Goal: Entertainment & Leisure: Consume media (video, audio)

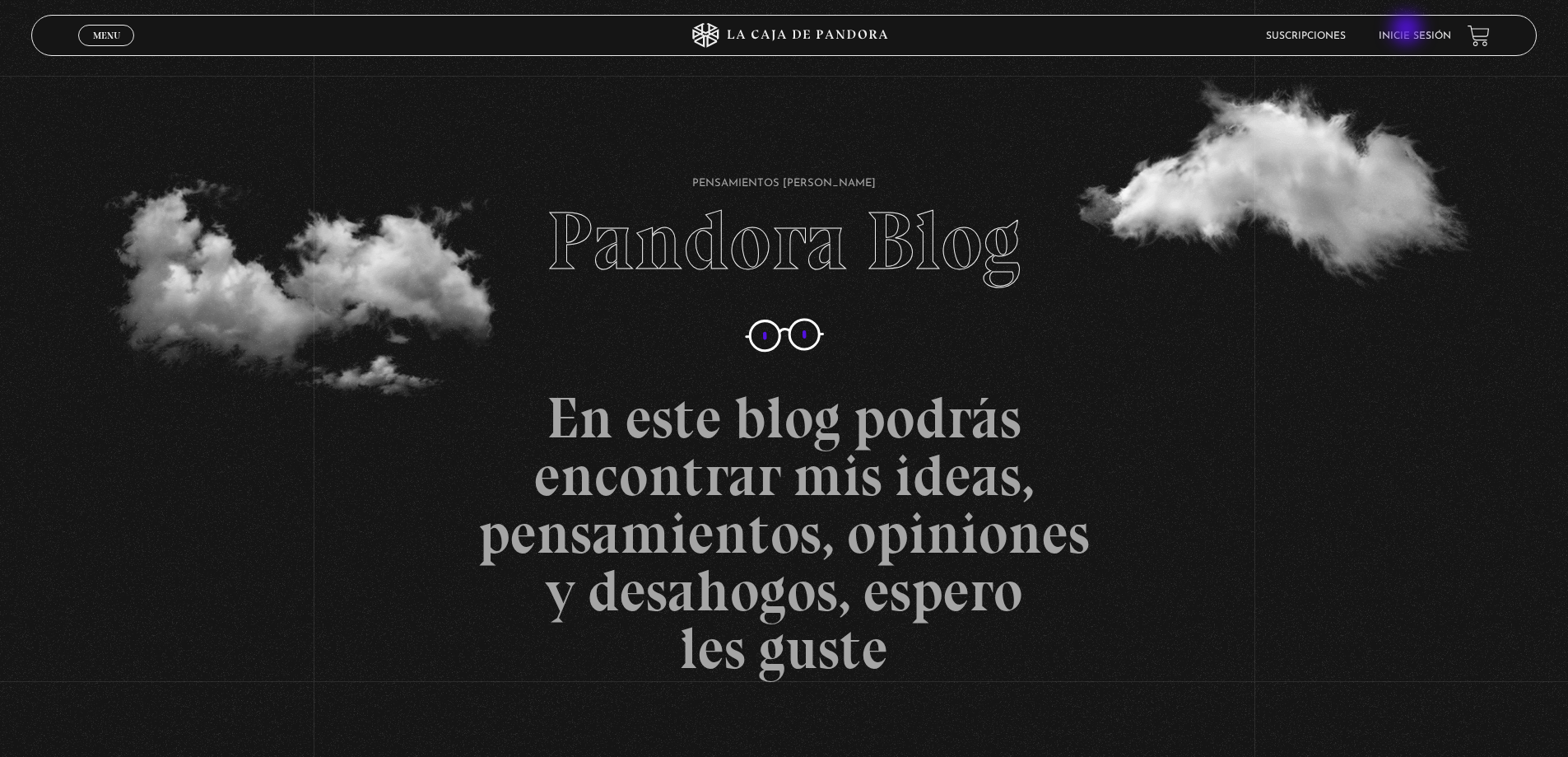
click at [1408, 31] on li "Inicie sesión" at bounding box center [1415, 36] width 72 height 26
click at [1418, 41] on link "Inicie sesión" at bounding box center [1415, 36] width 72 height 10
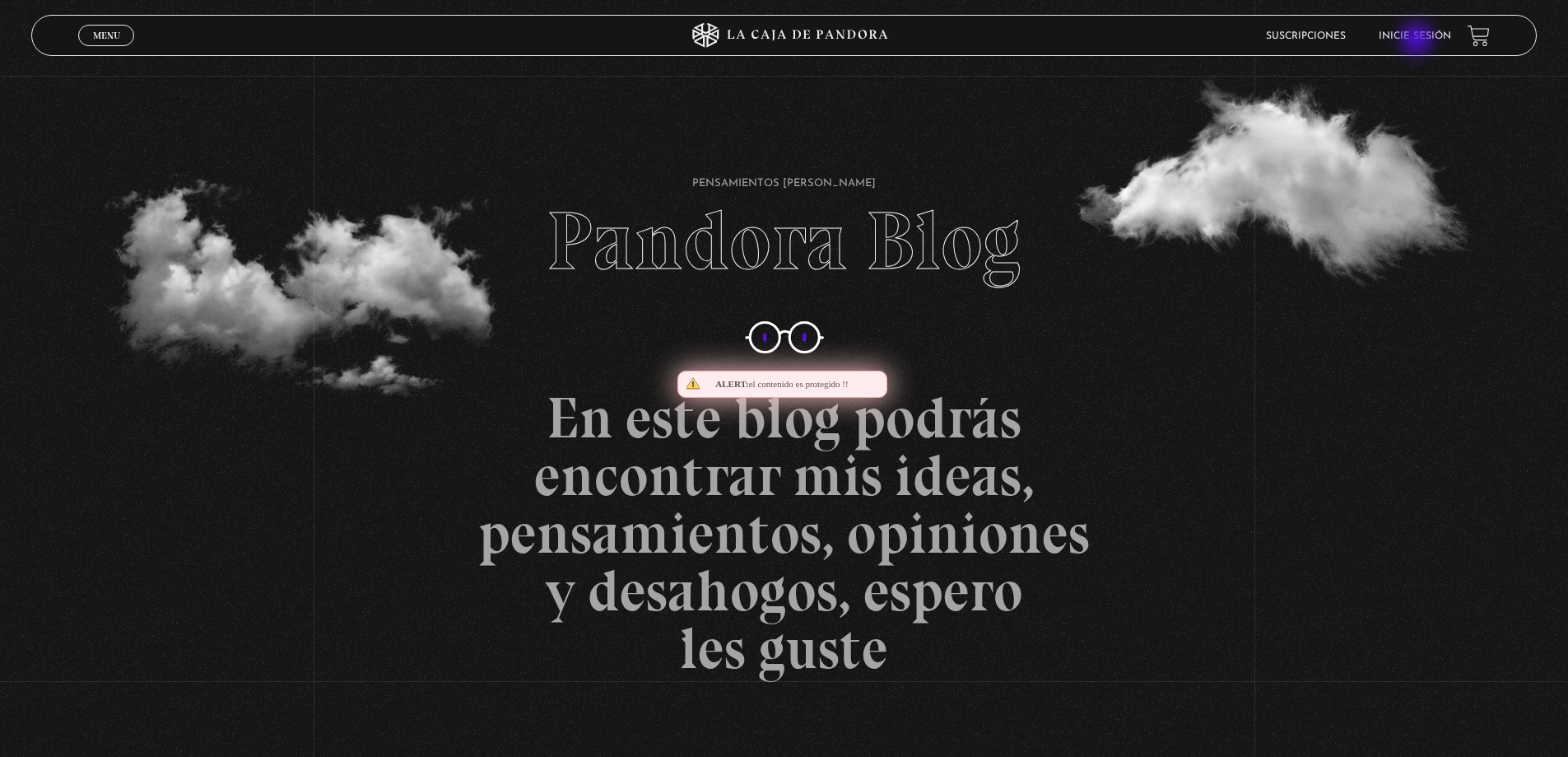
click at [1418, 41] on link "Inicie sesión" at bounding box center [1415, 36] width 72 height 10
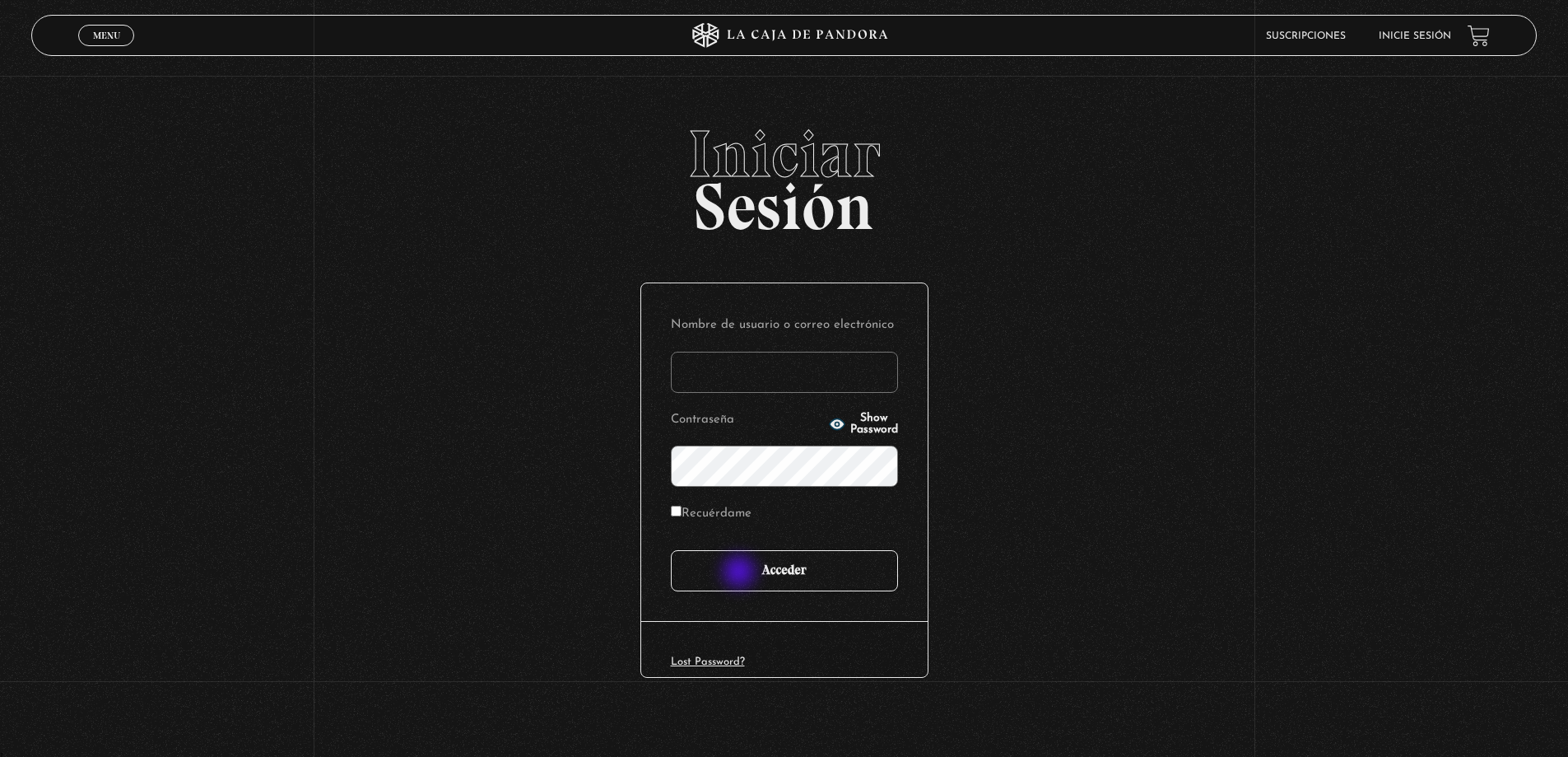
type input "jantonio0399@gmail.com"
click at [750, 578] on input "Acceder" at bounding box center [784, 570] width 227 height 41
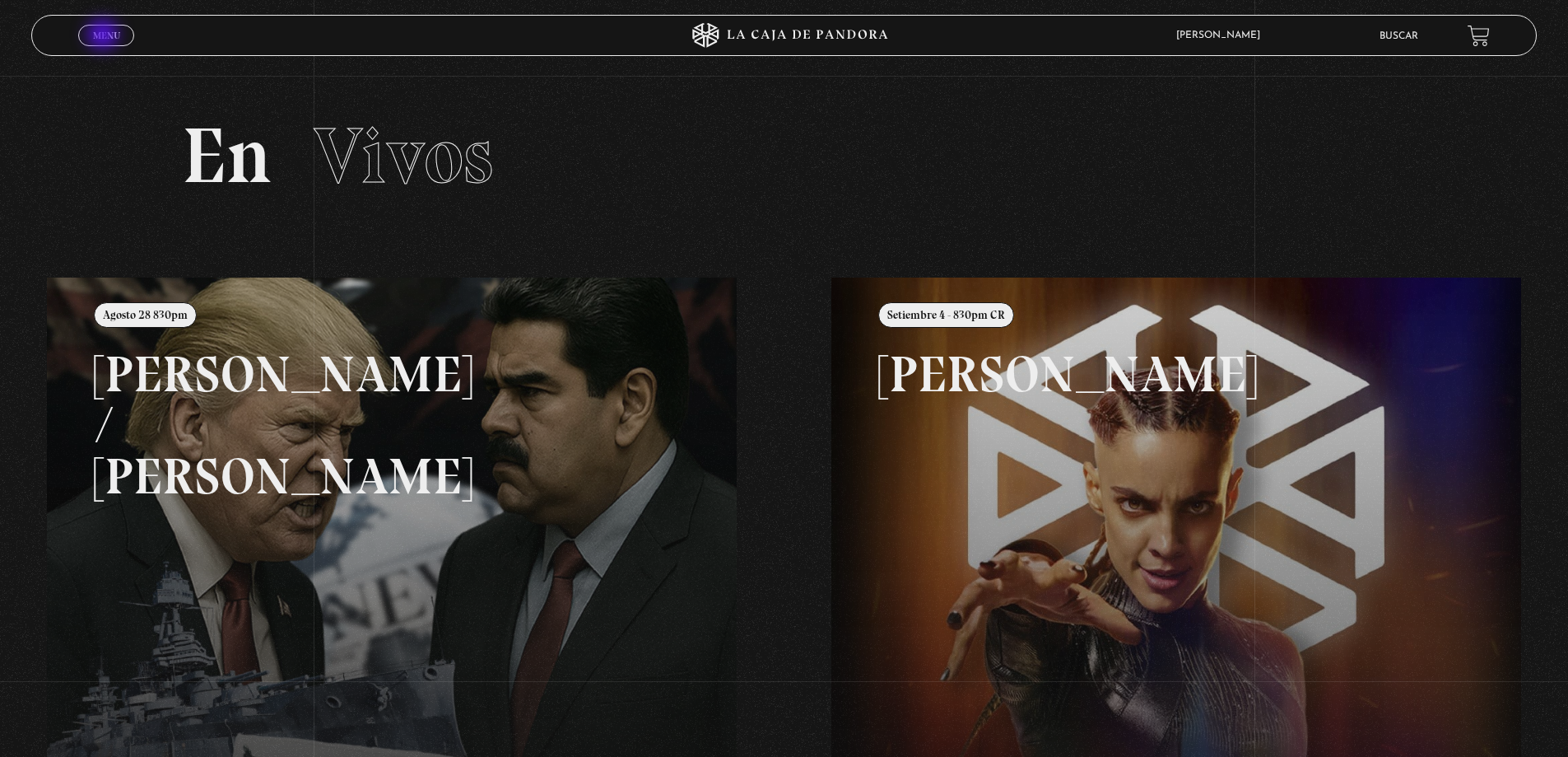
click at [105, 36] on span "Menu" at bounding box center [106, 36] width 27 height 10
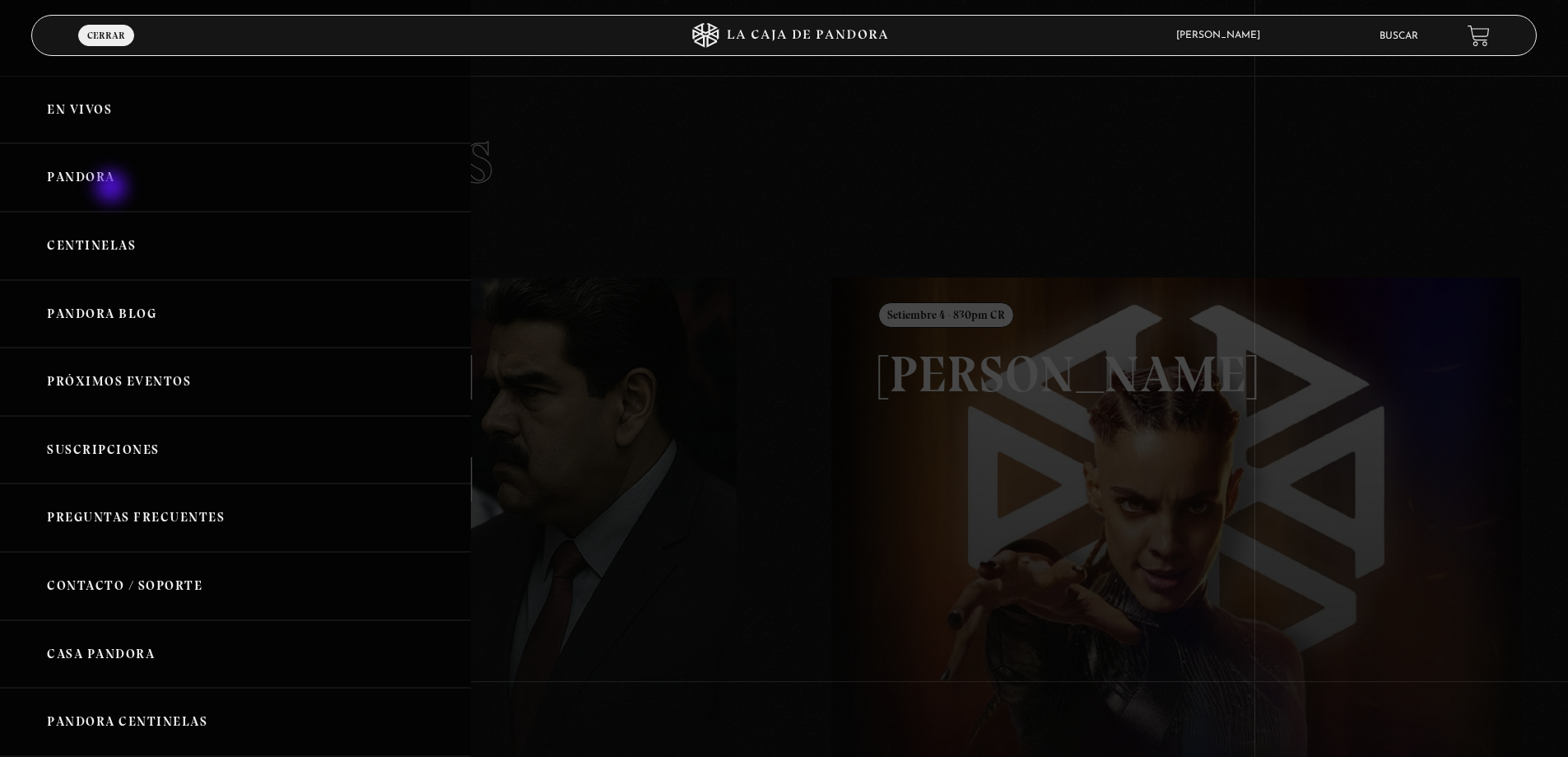
click at [113, 186] on link "Pandora" at bounding box center [235, 177] width 471 height 68
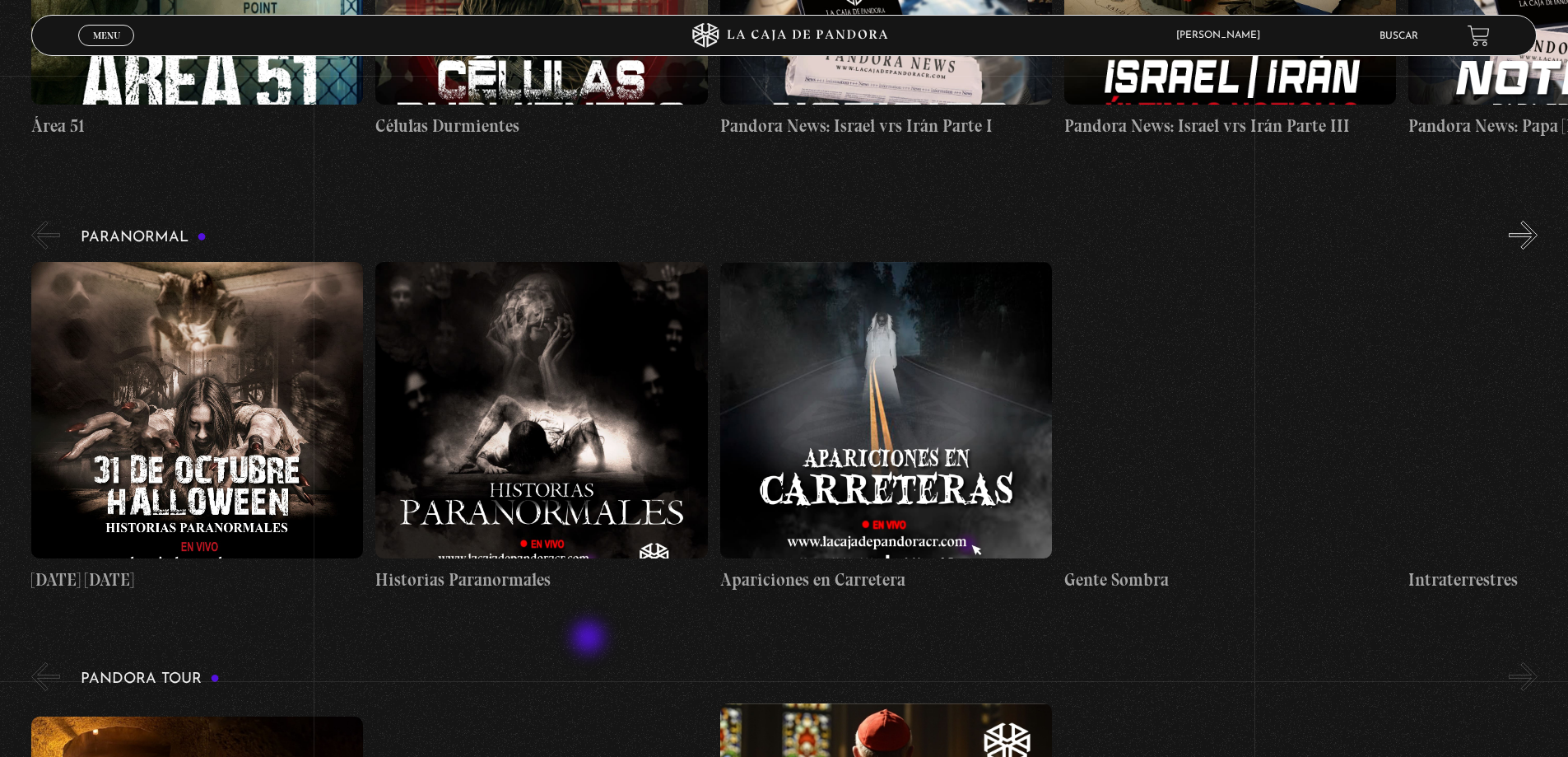
scroll to position [659, 0]
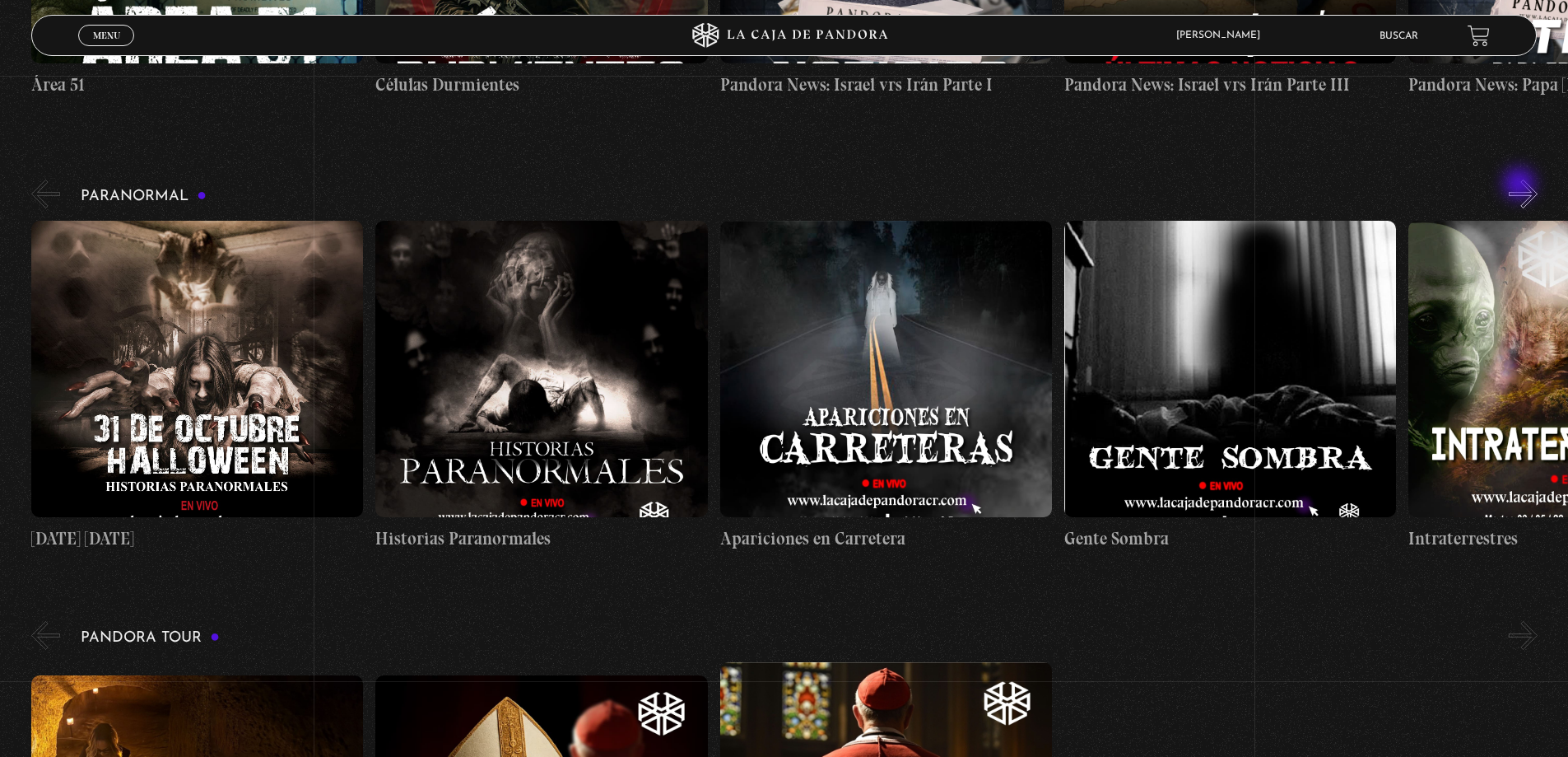
click at [1521, 185] on button "»" at bounding box center [1523, 194] width 29 height 29
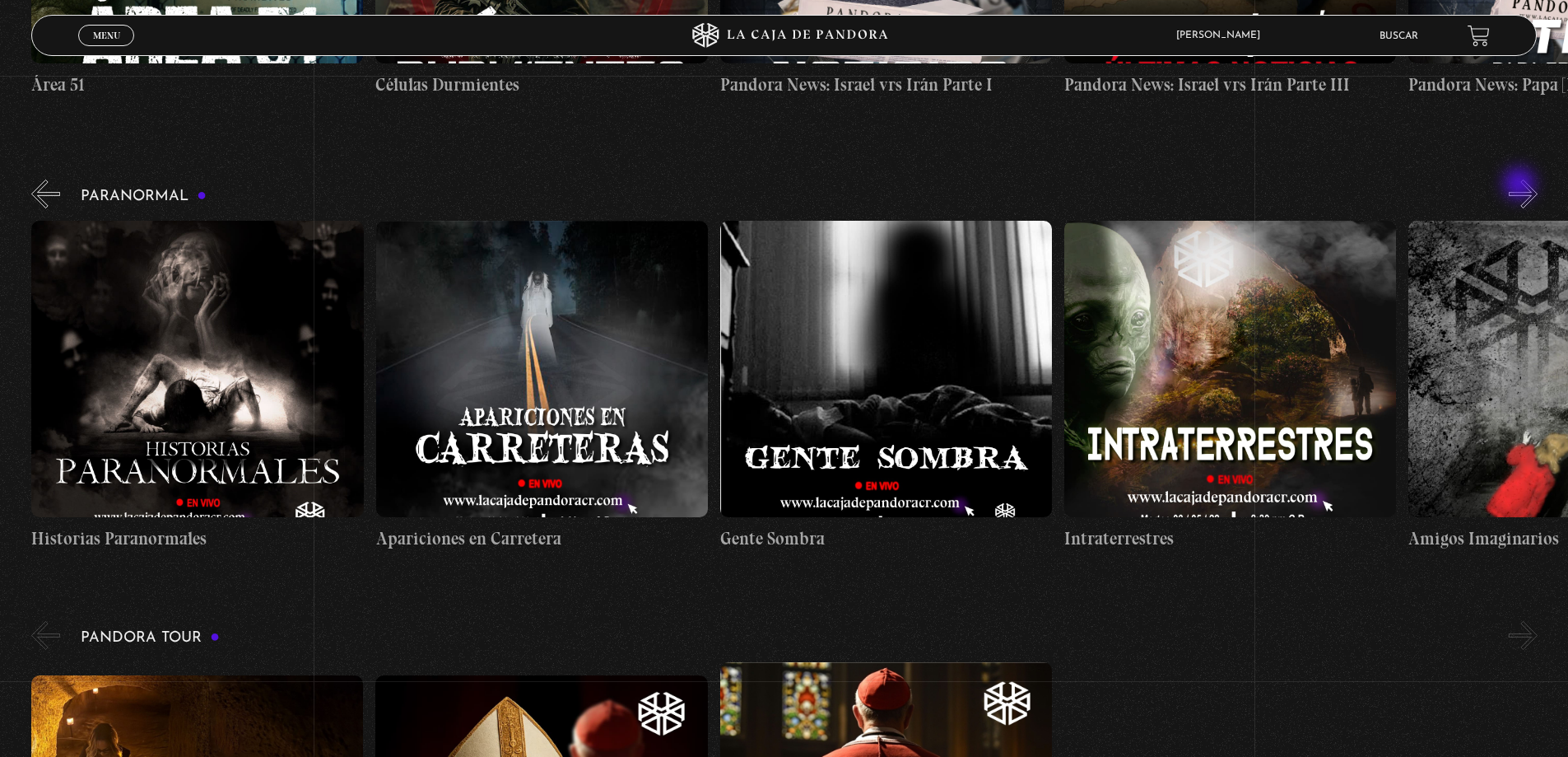
click at [1521, 185] on button "»" at bounding box center [1523, 194] width 29 height 29
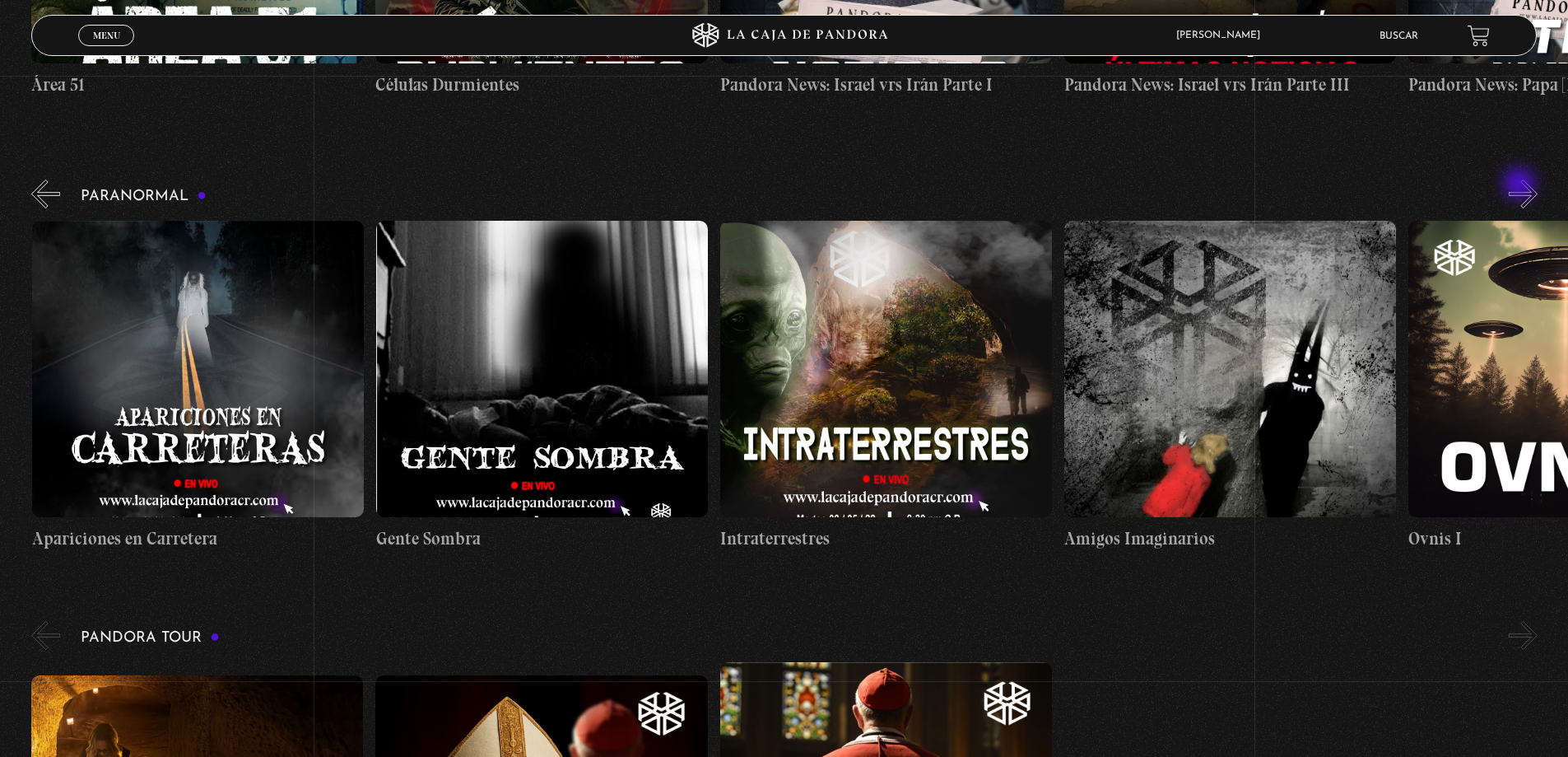
click at [1521, 185] on button "»" at bounding box center [1523, 194] width 29 height 29
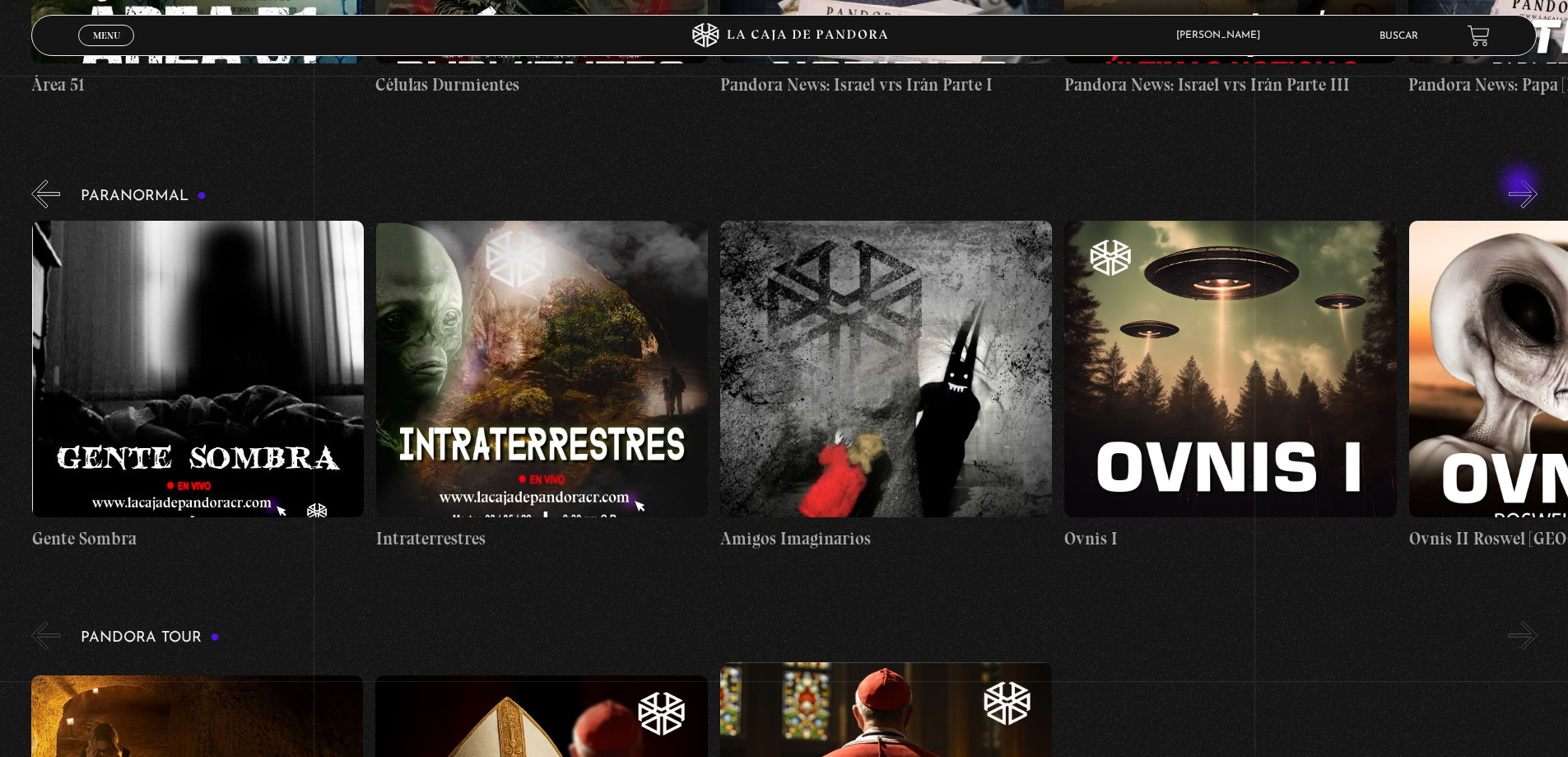
click at [1521, 185] on button "»" at bounding box center [1523, 194] width 29 height 29
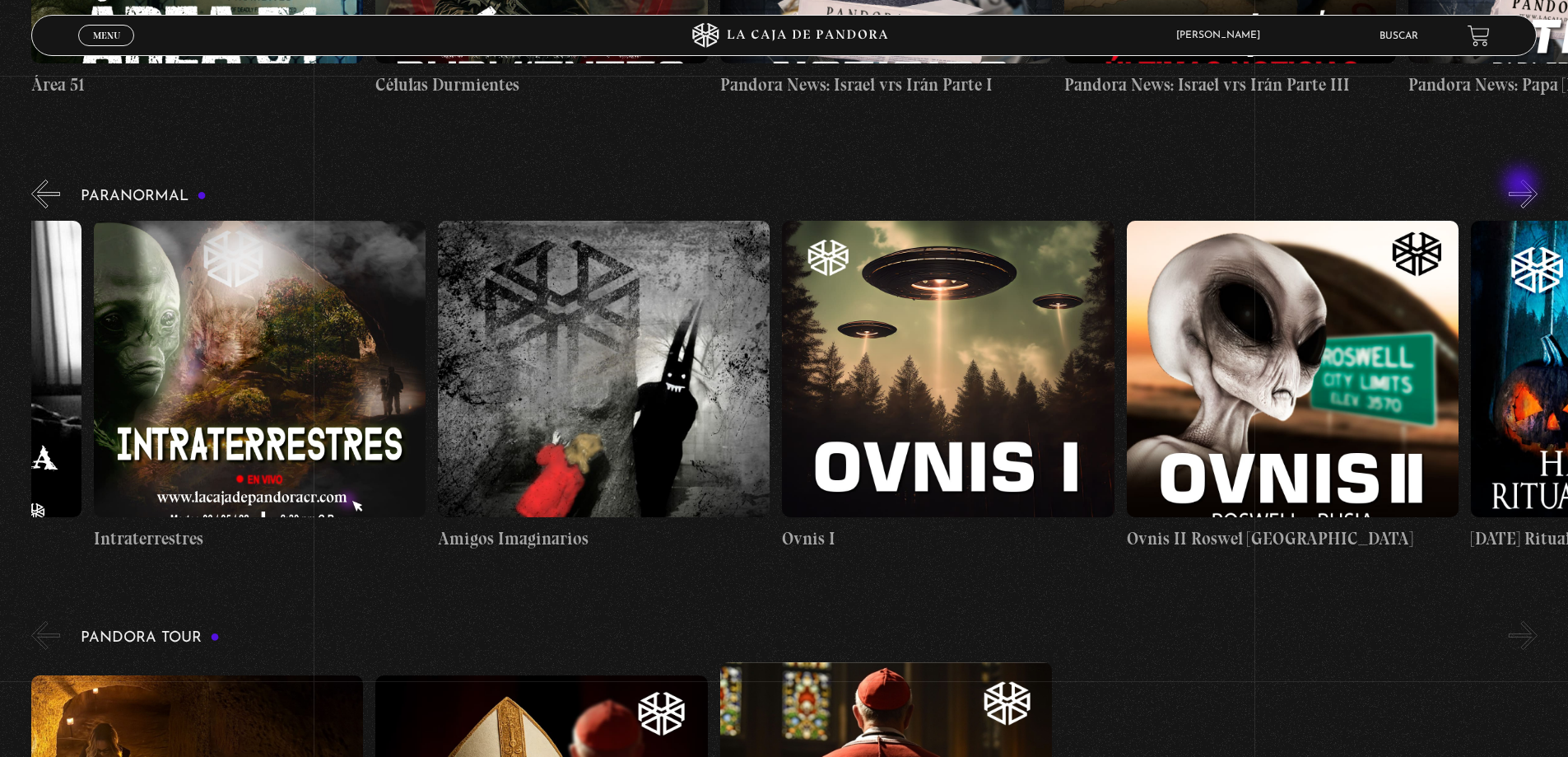
click at [1522, 185] on button "»" at bounding box center [1523, 194] width 29 height 29
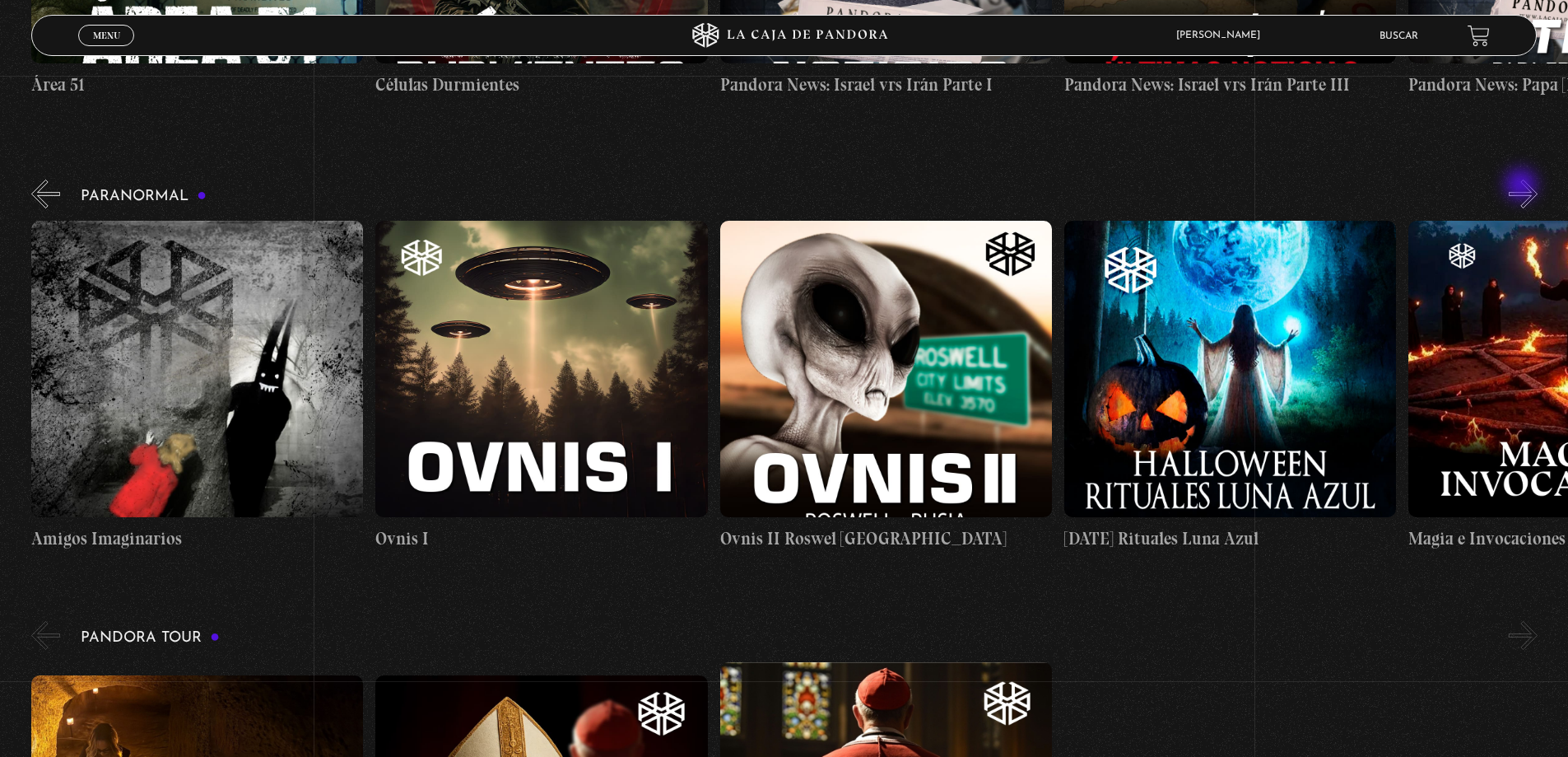
click at [1522, 186] on button "»" at bounding box center [1523, 194] width 29 height 29
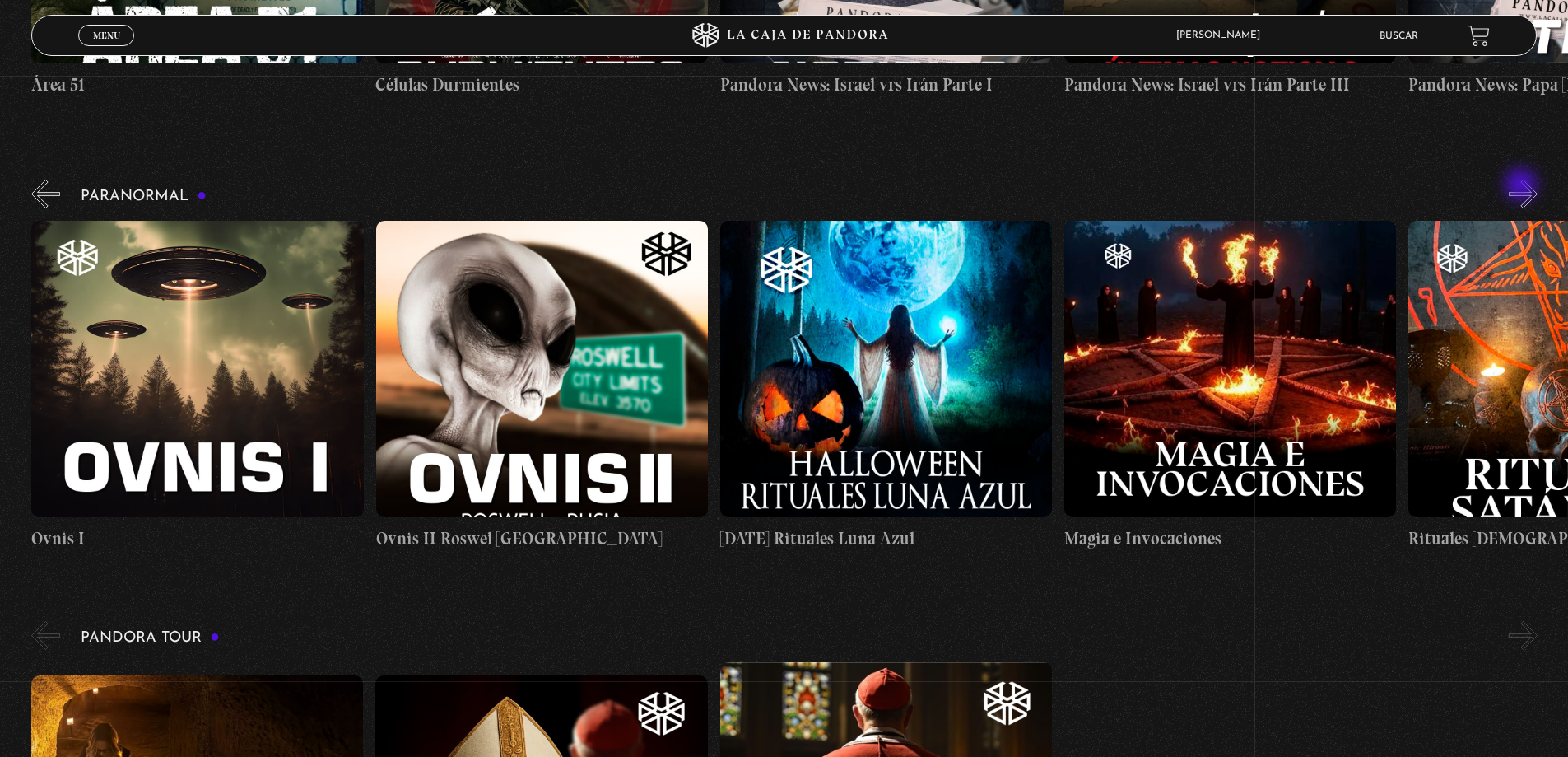
click at [1522, 186] on button "»" at bounding box center [1523, 194] width 29 height 29
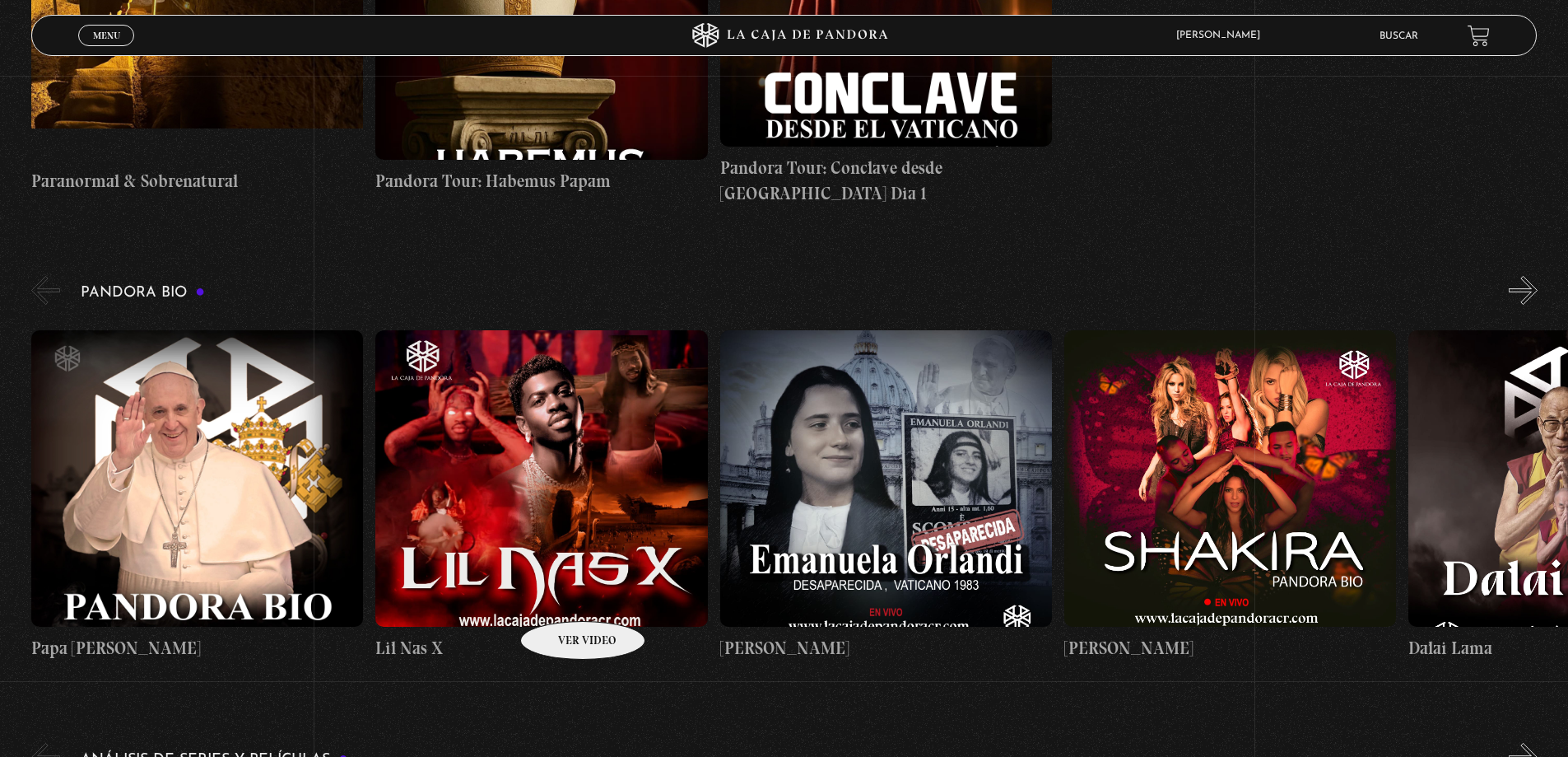
scroll to position [1235, 0]
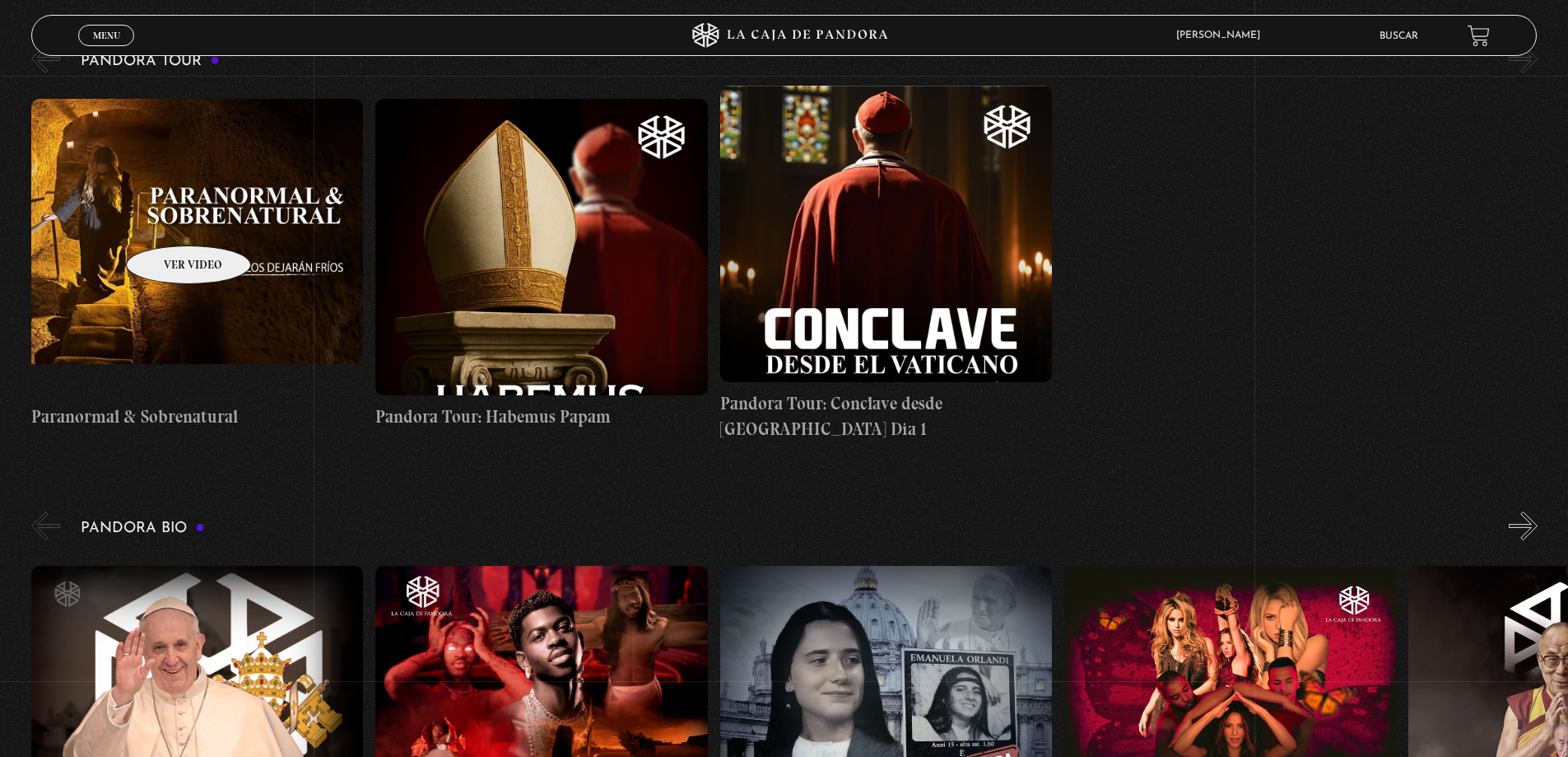
click at [167, 221] on figure at bounding box center [197, 247] width 332 height 297
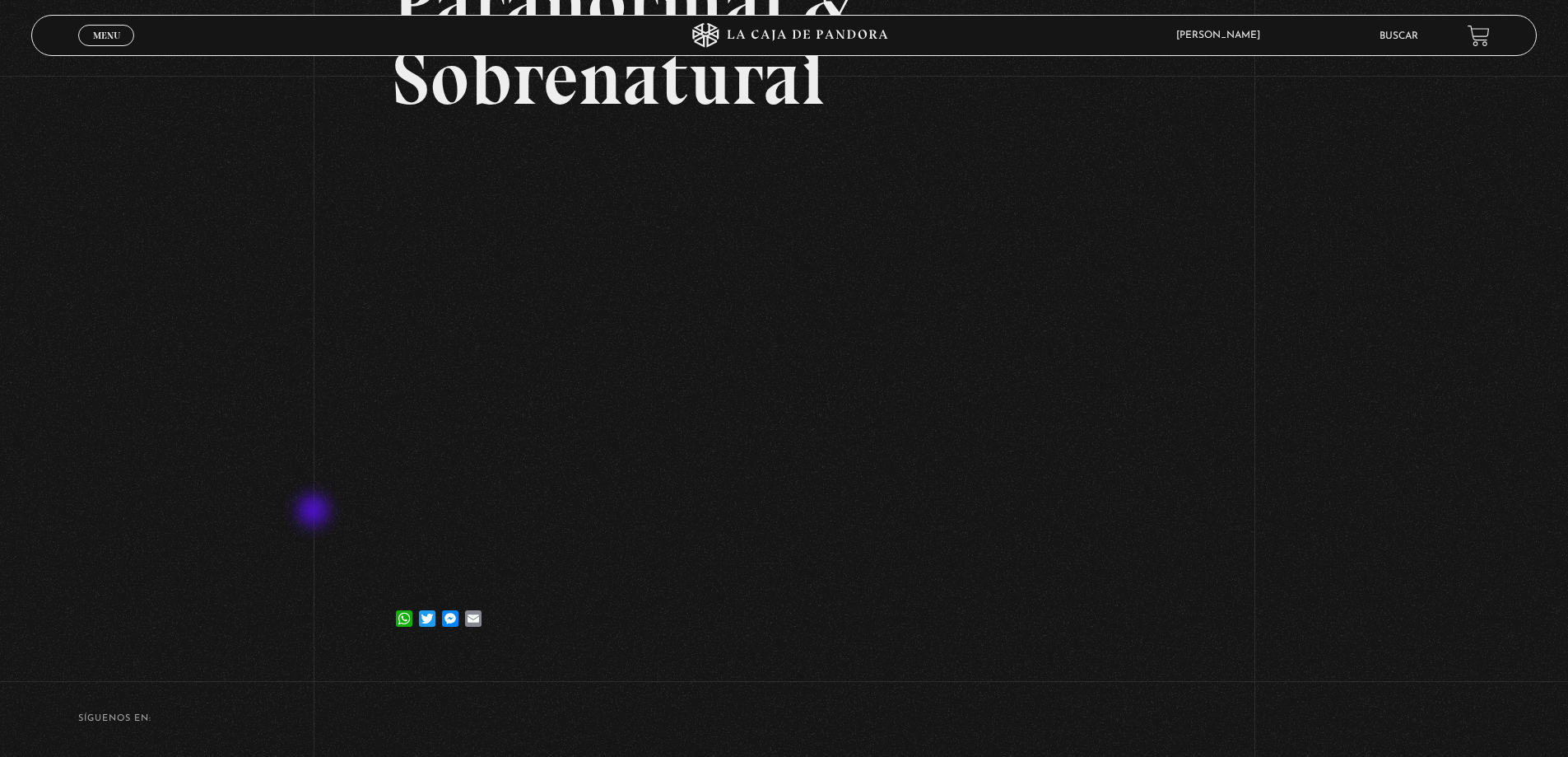
scroll to position [247, 0]
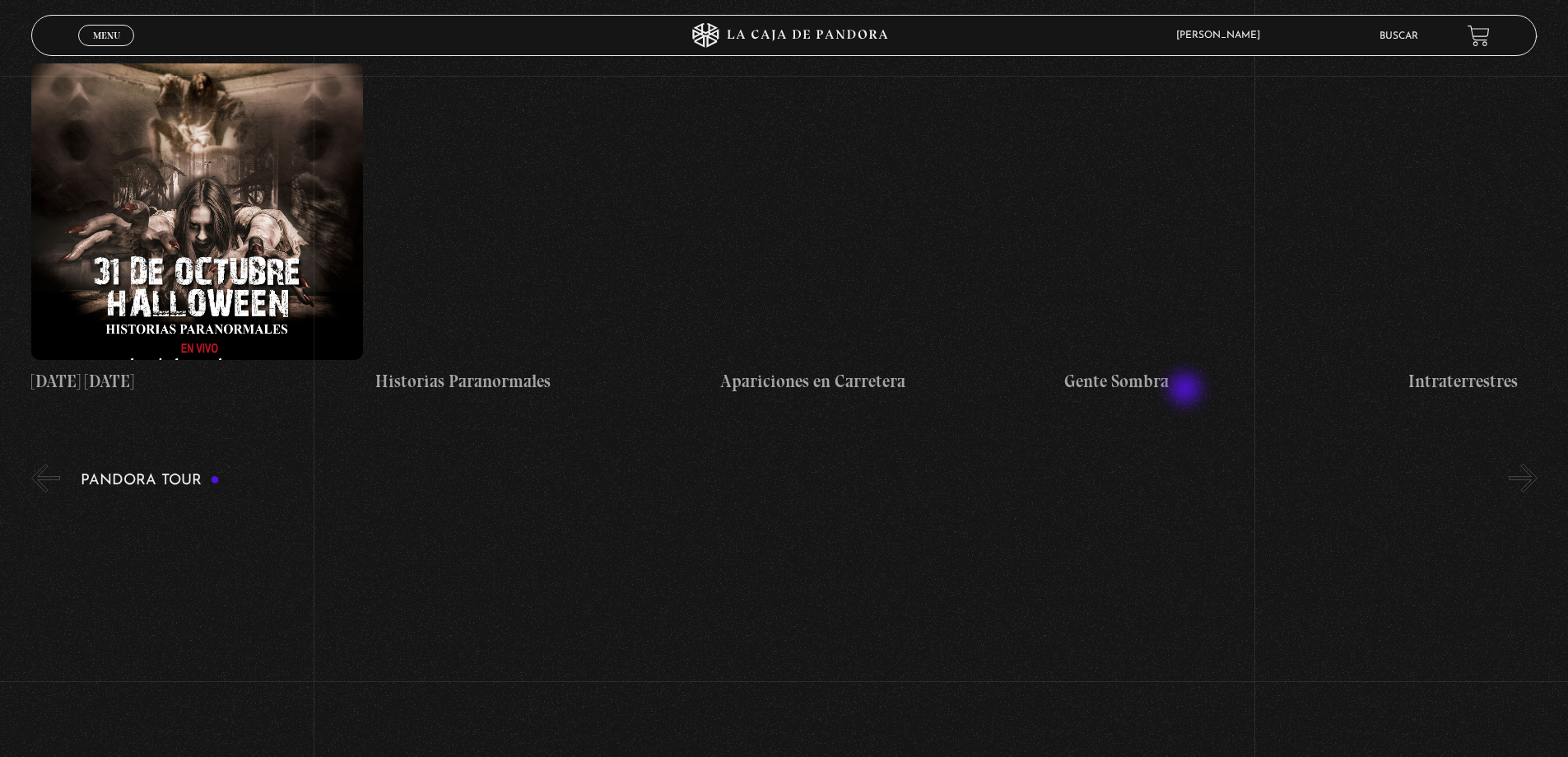
scroll to position [659, 0]
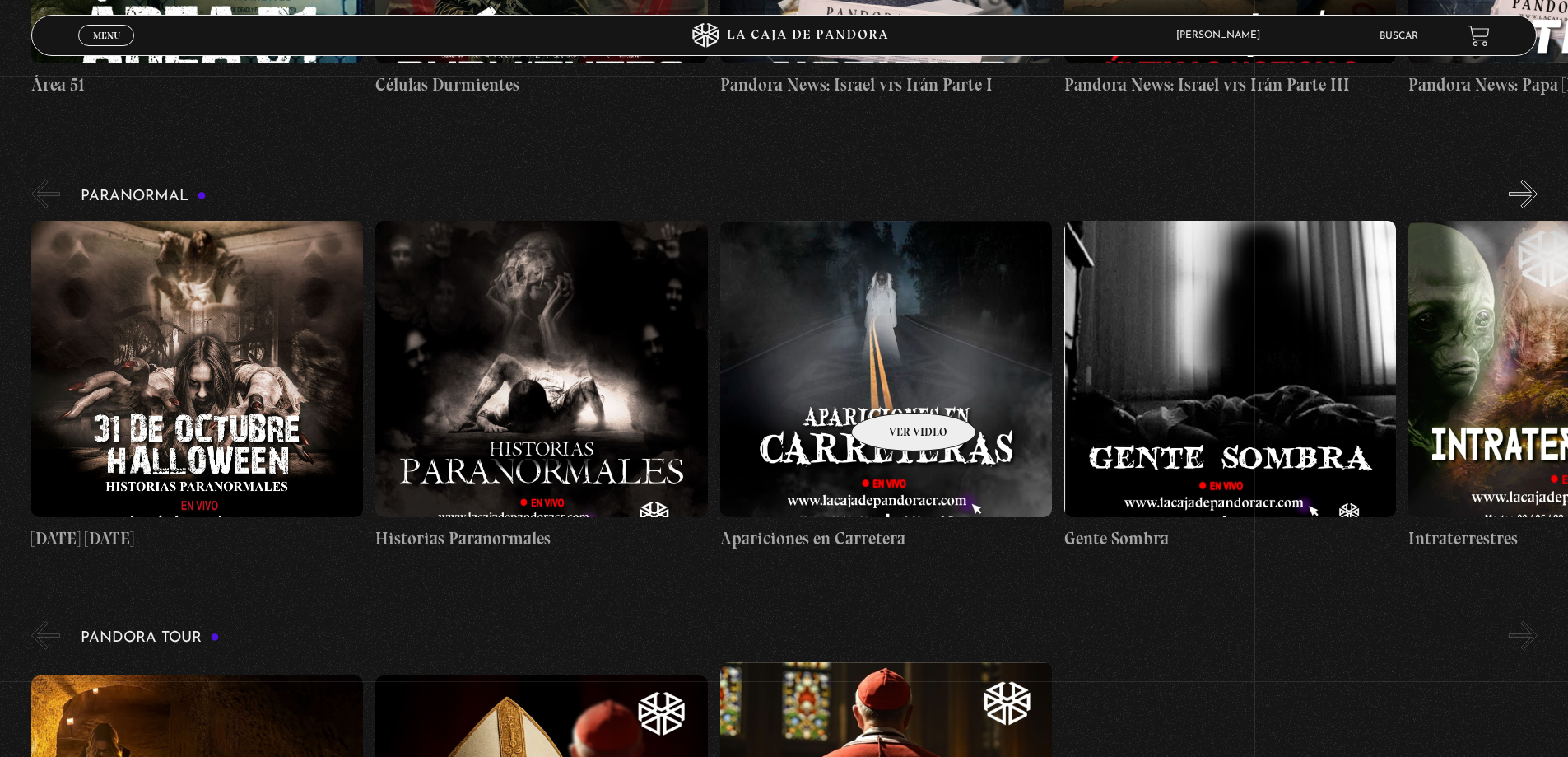
click at [893, 388] on figure at bounding box center [886, 369] width 332 height 297
click at [907, 446] on figure at bounding box center [886, 369] width 332 height 297
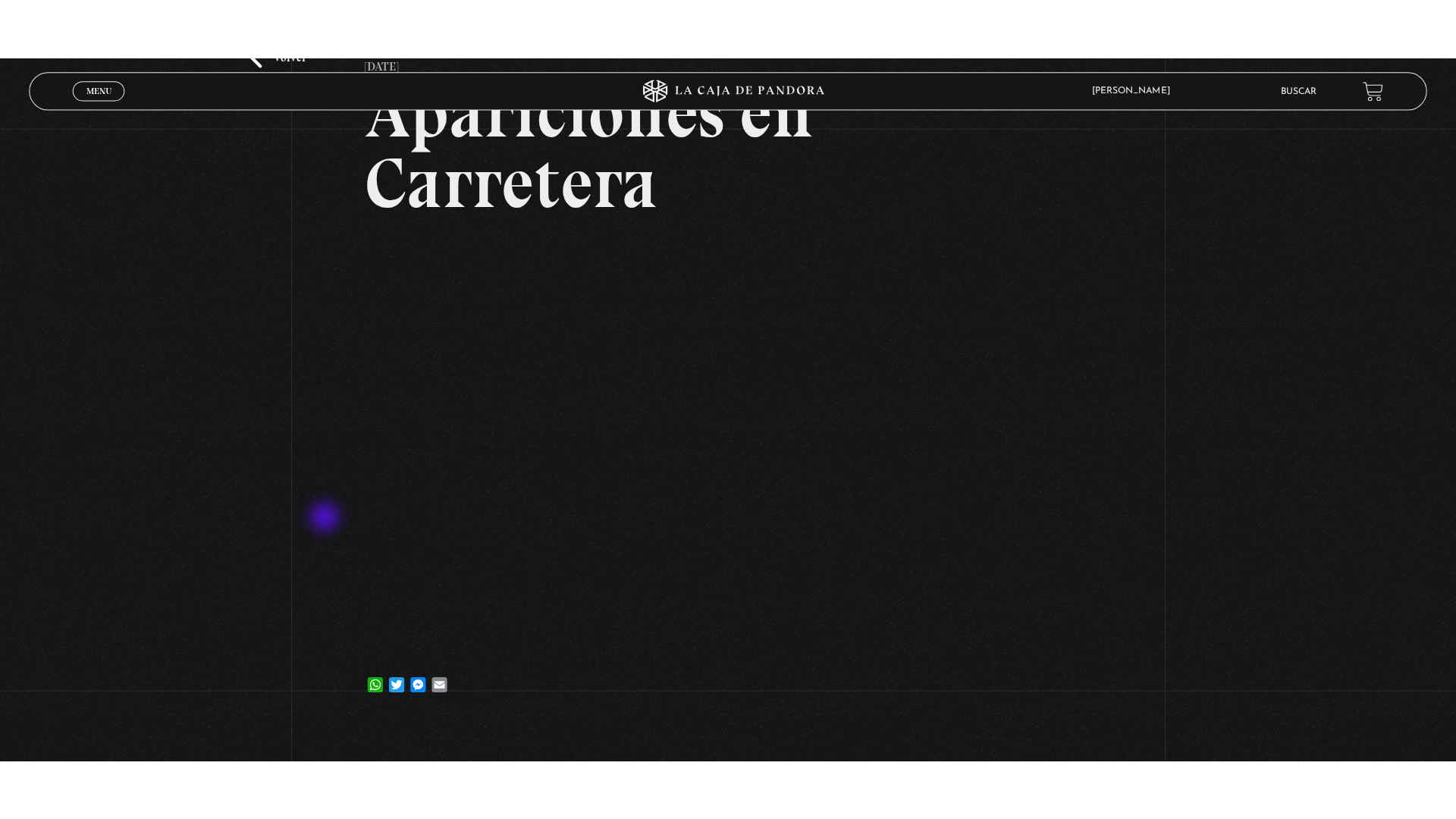
scroll to position [152, 0]
